Goal: Information Seeking & Learning: Learn about a topic

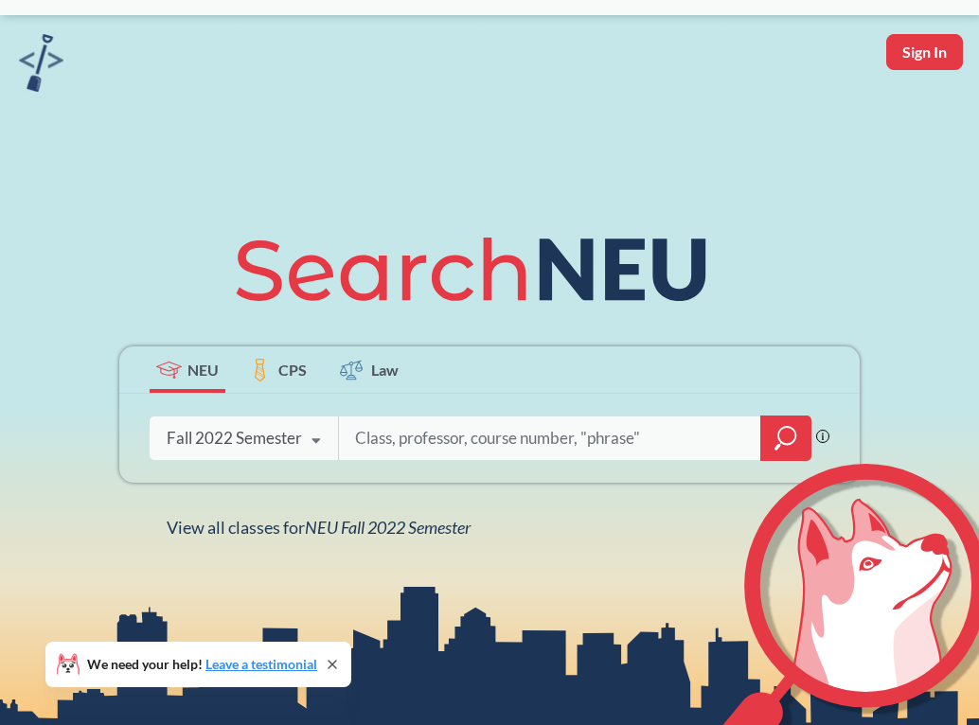
scroll to position [51, 0]
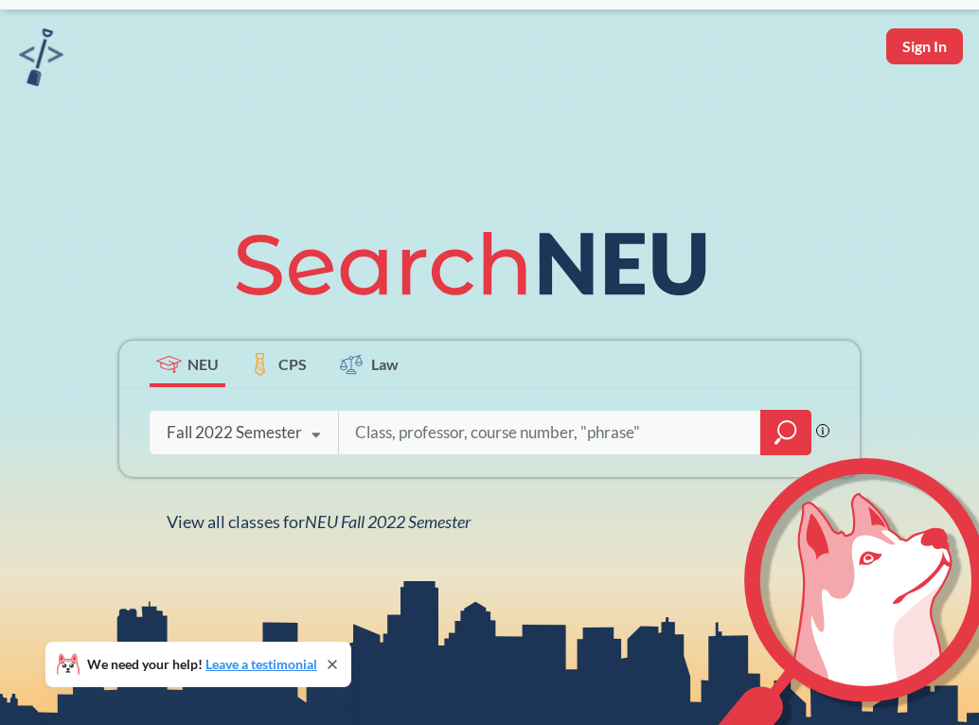
click at [247, 431] on div "Fall 2022 Semester" at bounding box center [234, 432] width 135 height 21
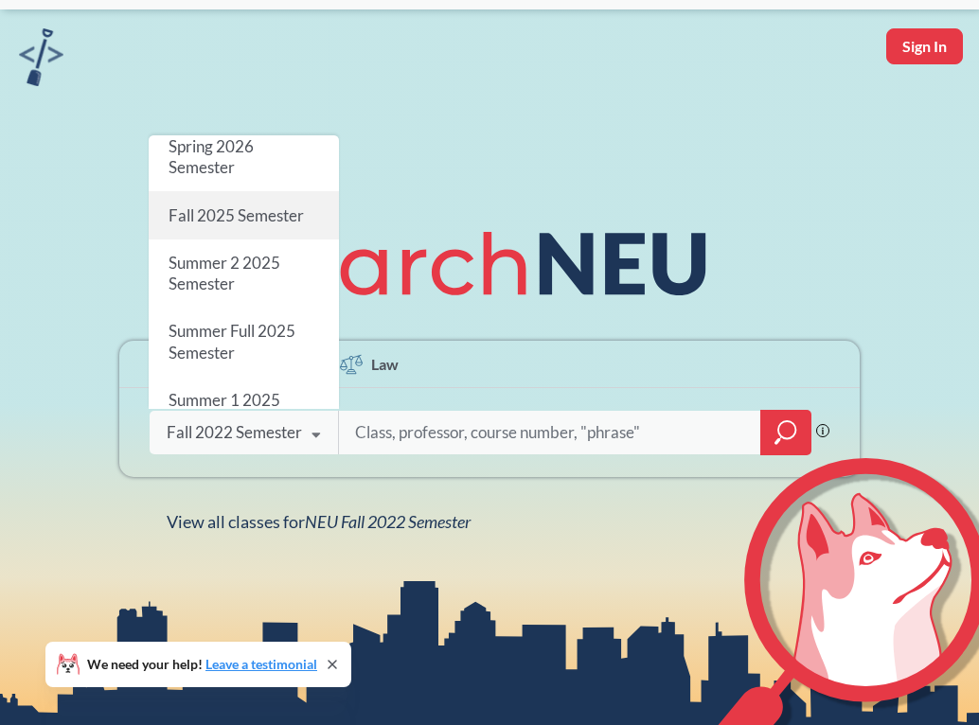
scroll to position [0, 0]
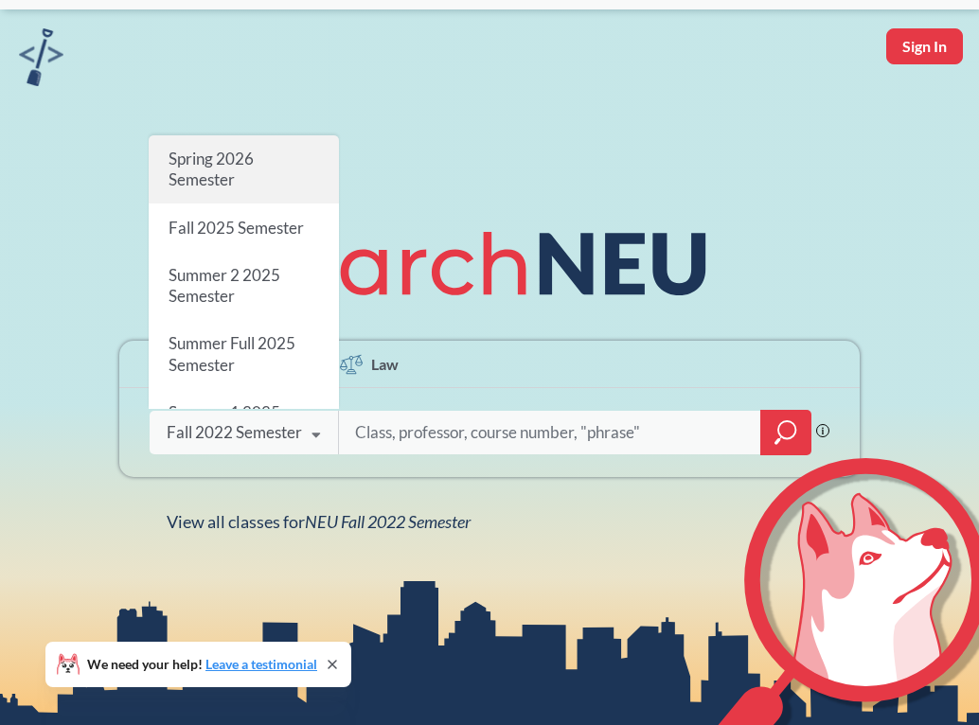
click at [257, 167] on div "Spring 2026 Semester" at bounding box center [244, 169] width 190 height 68
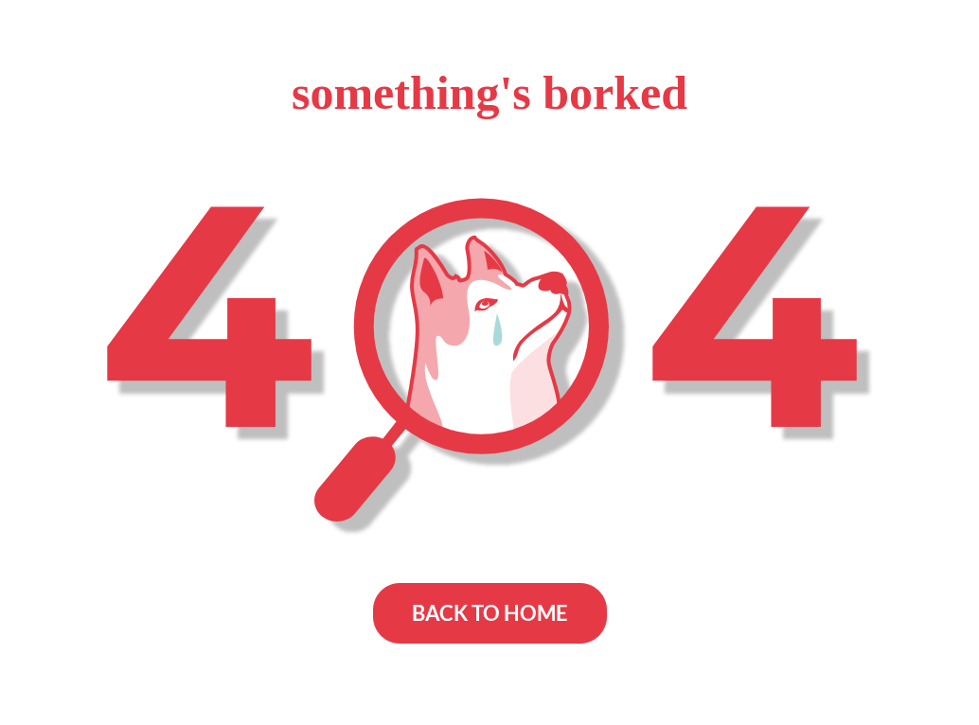
click at [456, 634] on div "BACK TO HOME" at bounding box center [490, 613] width 234 height 61
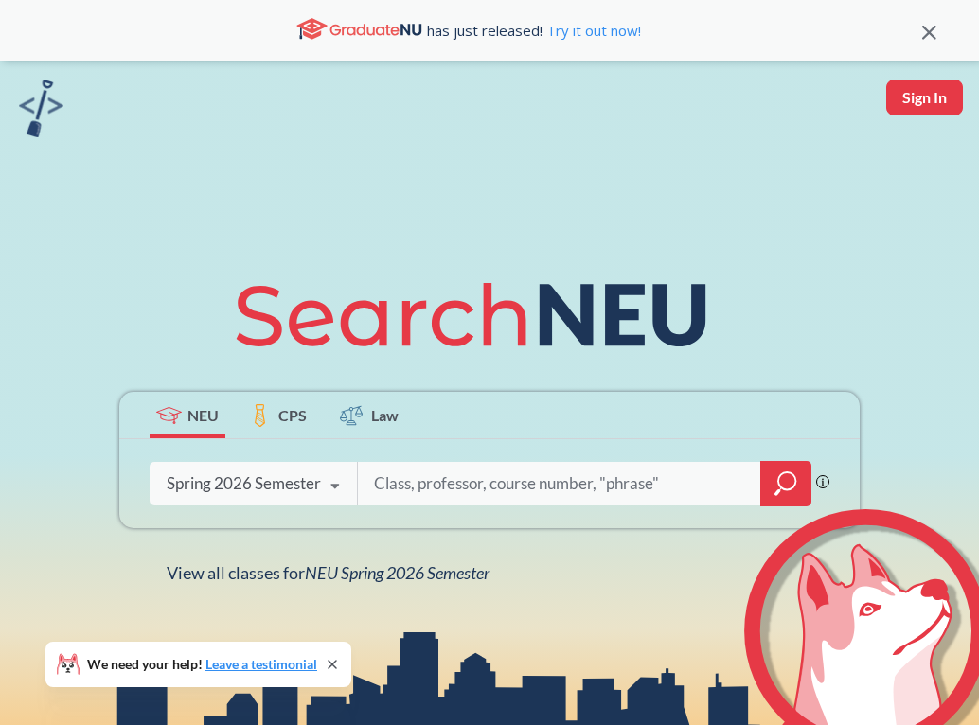
click at [224, 497] on div "Spring 2026 Semester Spring 2026 Semester Fall 2025 Semester Summer 2 2025 Seme…" at bounding box center [253, 483] width 207 height 47
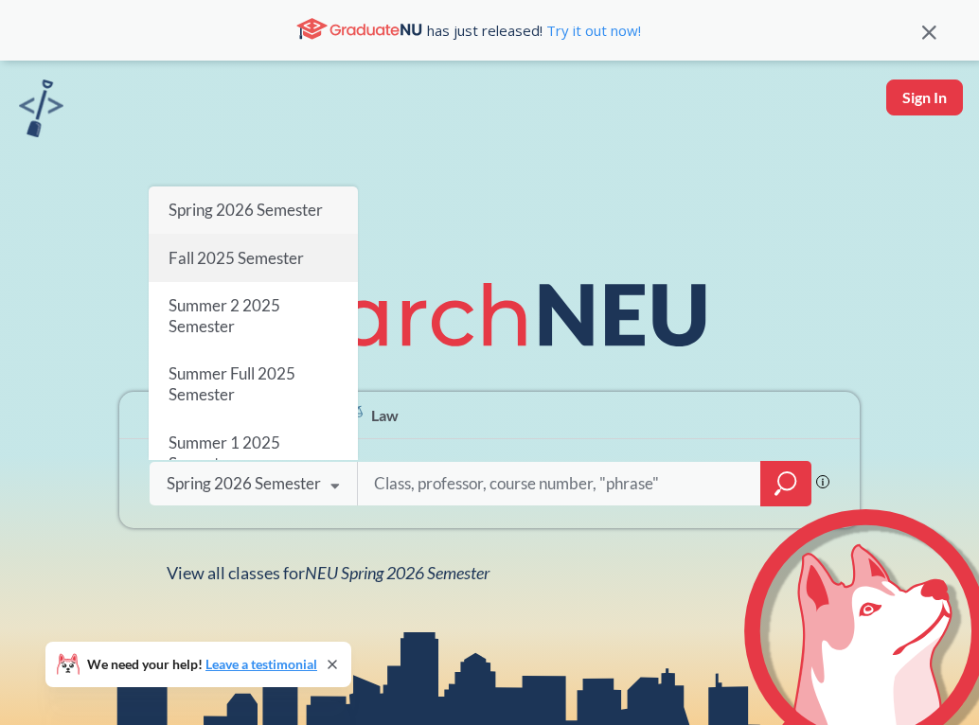
click at [220, 267] on span "Fall 2025 Semester" at bounding box center [236, 258] width 135 height 20
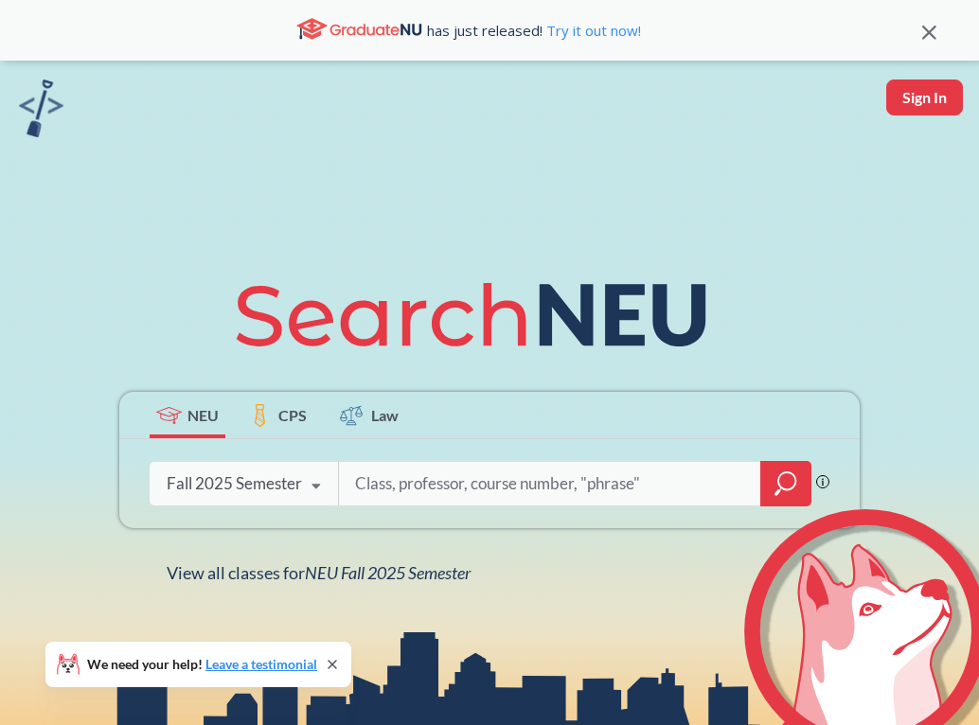
click at [387, 495] on input "search" at bounding box center [550, 484] width 394 height 40
type input "Interpretting Culture"
click at [778, 486] on icon "magnifying glass" at bounding box center [786, 484] width 23 height 27
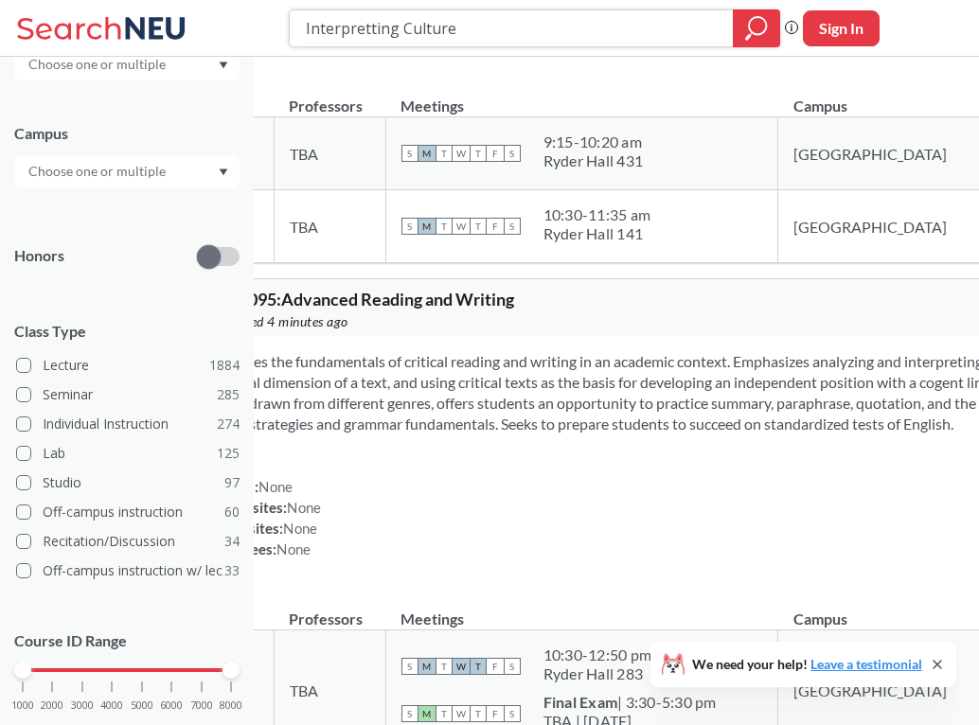
scroll to position [337, 0]
click at [29, 510] on span at bounding box center [23, 510] width 15 height 15
click at [43, 510] on input "Off-campus instruction 60" at bounding box center [50, 507] width 15 height 15
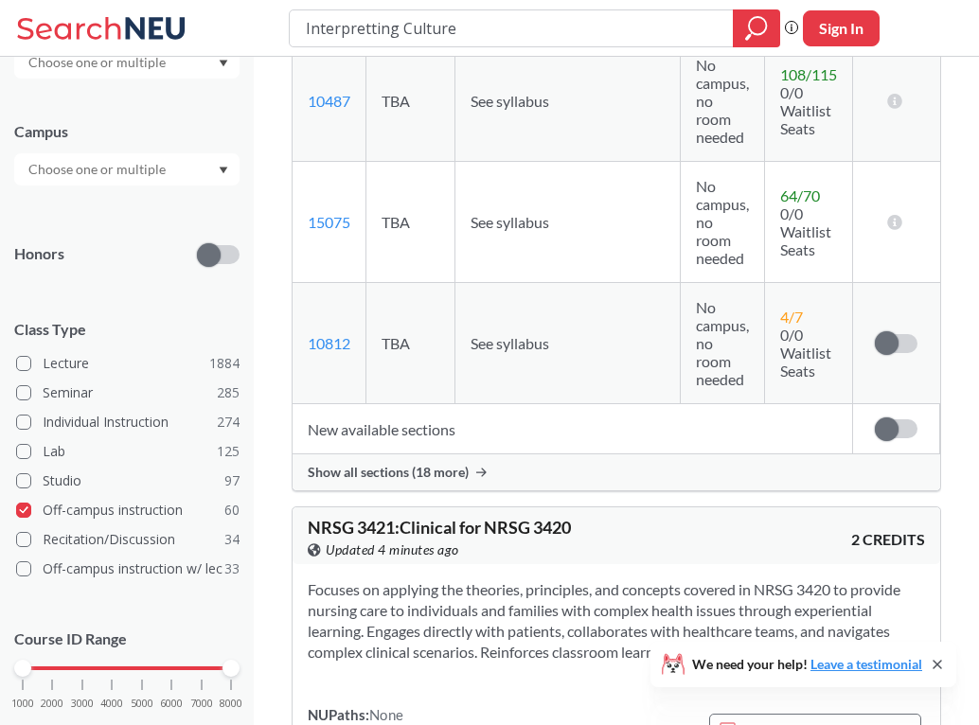
scroll to position [1296, 0]
click at [26, 512] on span at bounding box center [23, 510] width 15 height 15
click at [43, 512] on input "Off-campus instruction 60" at bounding box center [50, 507] width 15 height 15
